Goal: Information Seeking & Learning: Check status

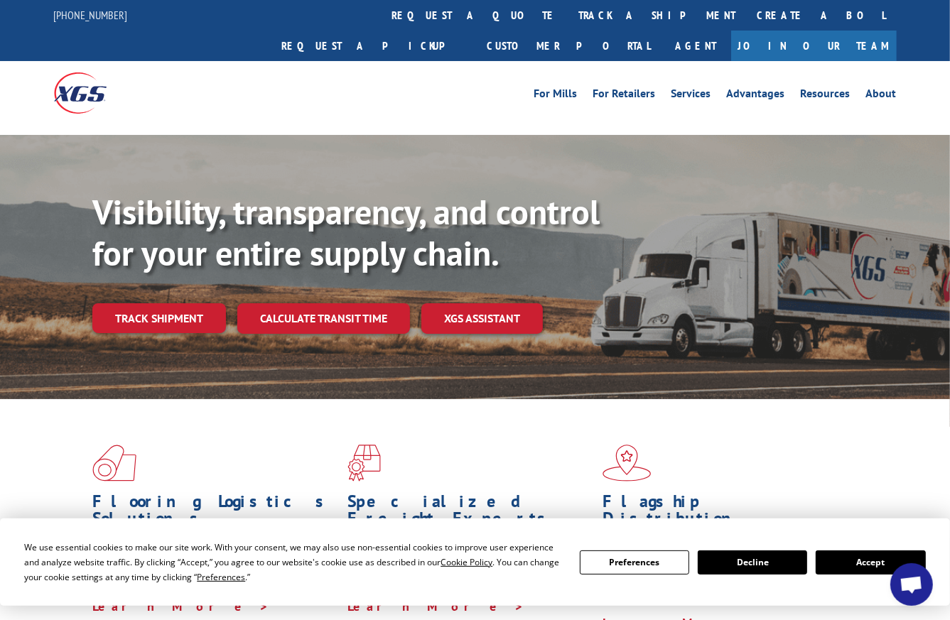
scroll to position [1183, 0]
click at [569, 11] on link "track a shipment" at bounding box center [658, 15] width 178 height 31
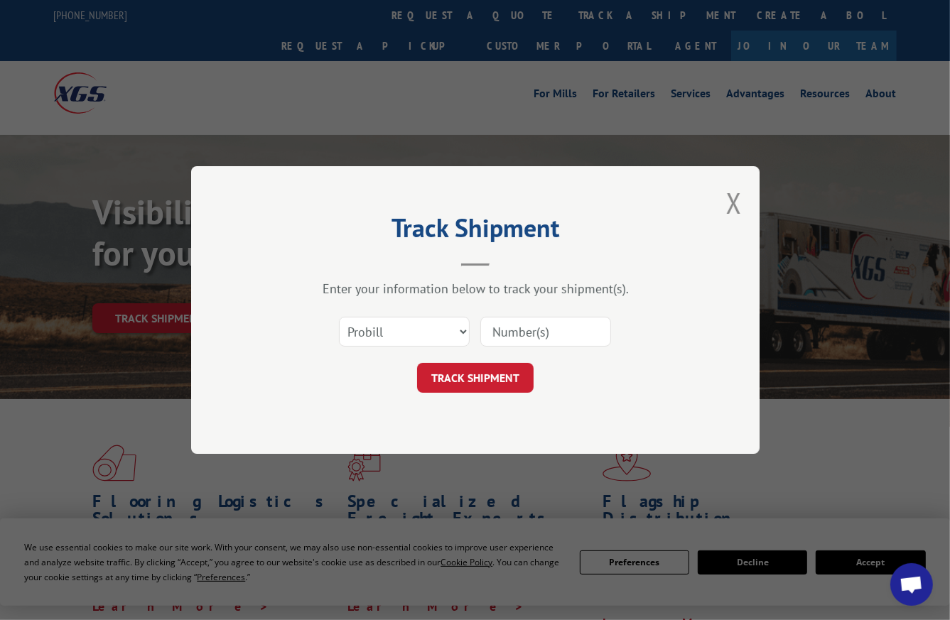
click at [382, 346] on div "Select category... Probill BOL PO" at bounding box center [404, 332] width 129 height 33
click at [383, 335] on select "Select category... Probill BOL PO" at bounding box center [404, 332] width 131 height 30
select select "bol"
click at [339, 317] on select "Select category... Probill BOL PO" at bounding box center [404, 332] width 131 height 30
click at [540, 318] on input at bounding box center [545, 332] width 131 height 30
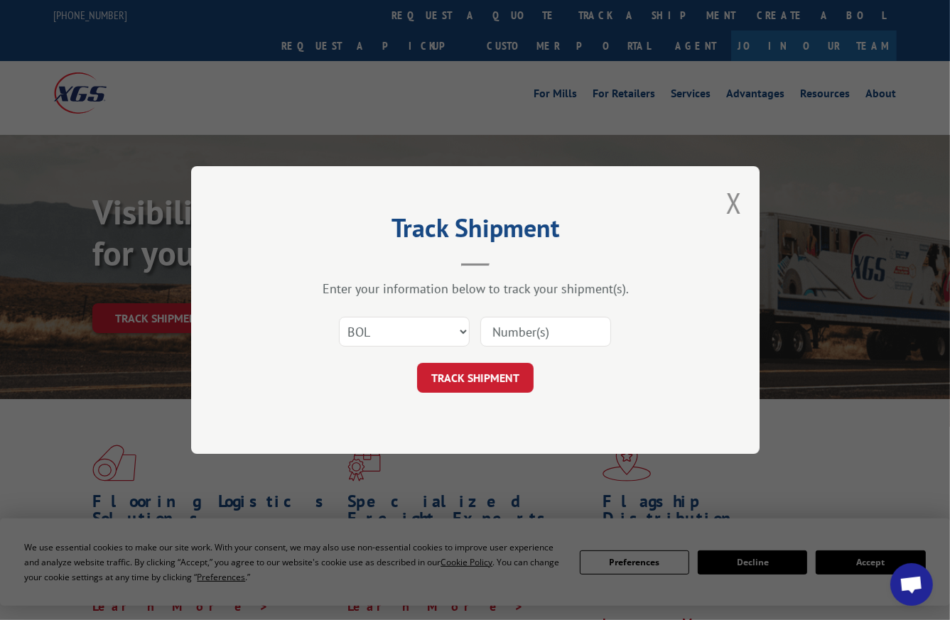
paste input "8641467"
type input "8641467"
click at [485, 375] on button "TRACK SHIPMENT" at bounding box center [475, 378] width 117 height 30
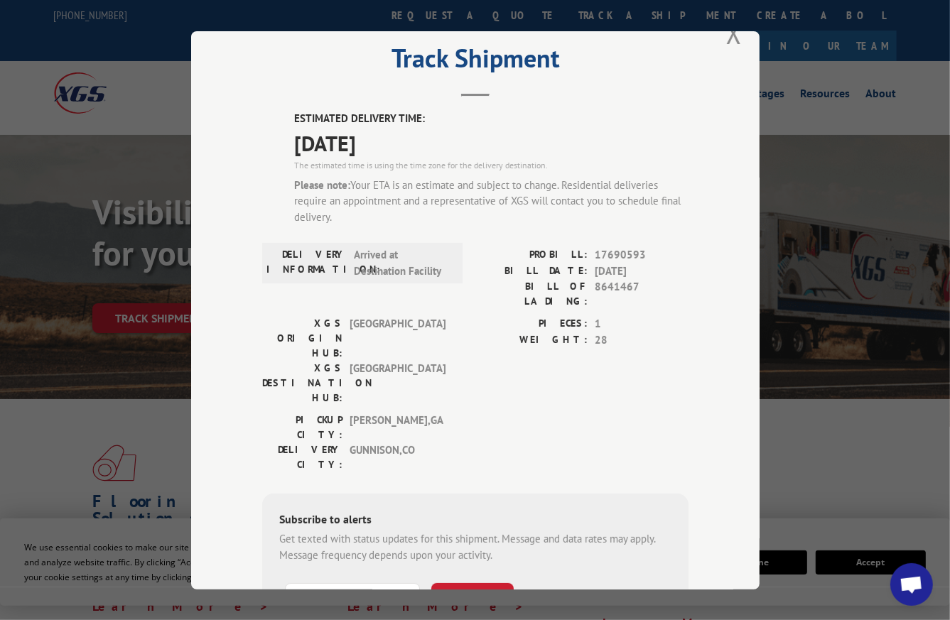
scroll to position [0, 0]
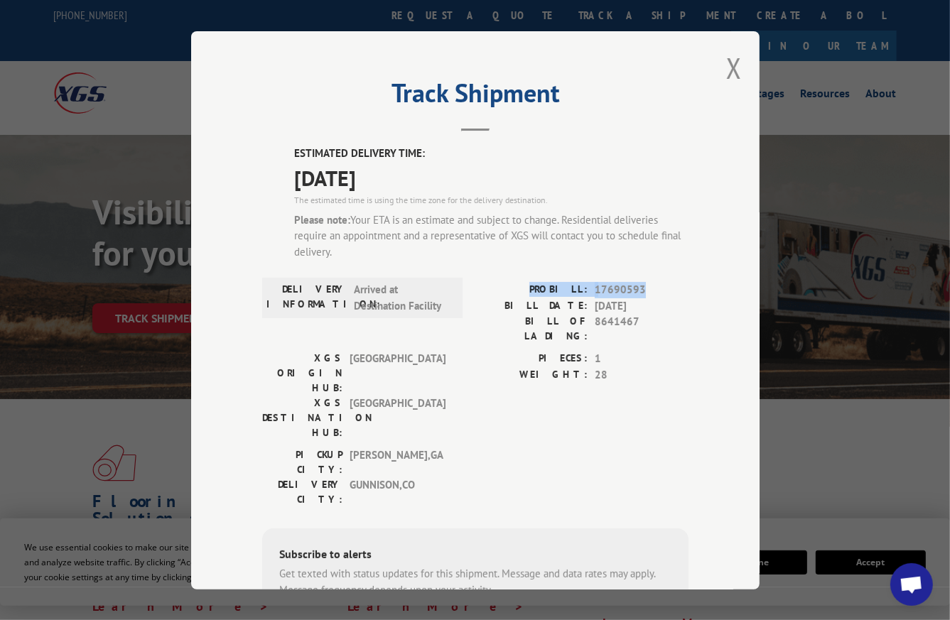
drag, startPoint x: 636, startPoint y: 283, endPoint x: 544, endPoint y: 284, distance: 92.4
click at [544, 284] on div "PROBILL: 17690593" at bounding box center [581, 290] width 213 height 16
copy div "PROBILL: 17690593"
click at [347, 150] on label "ESTIMATED DELIVERY TIME:" at bounding box center [491, 154] width 394 height 16
